Goal: Transaction & Acquisition: Purchase product/service

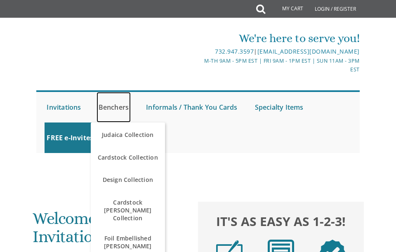
click at [119, 109] on link "Benchers" at bounding box center [114, 107] width 35 height 31
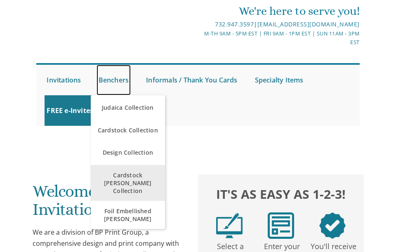
scroll to position [89, 0]
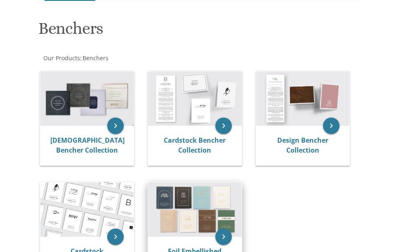
scroll to position [223, 0]
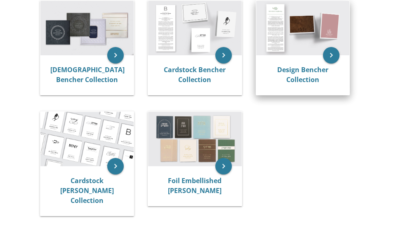
click at [291, 34] on img at bounding box center [302, 28] width 93 height 55
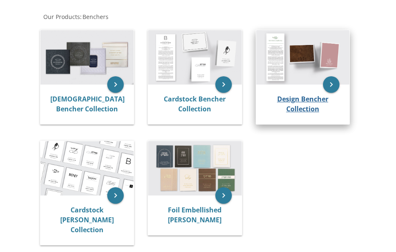
scroll to position [178, 0]
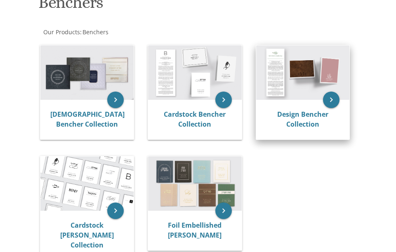
click at [306, 119] on div "Design Bencher Collection" at bounding box center [302, 120] width 73 height 20
click at [305, 116] on link "Design Bencher Collection" at bounding box center [302, 119] width 51 height 19
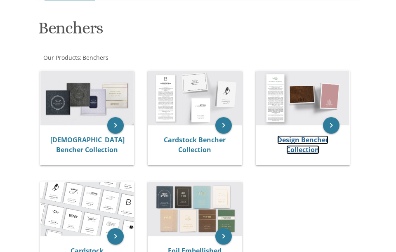
scroll to position [134, 0]
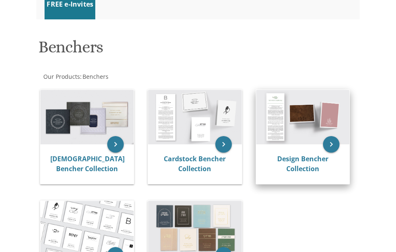
click at [291, 125] on img at bounding box center [302, 117] width 93 height 55
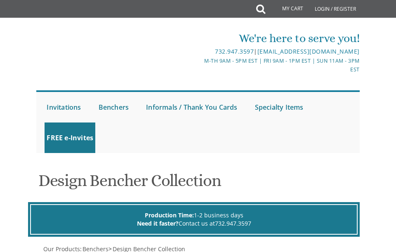
scroll to position [223, 0]
